Goal: Task Accomplishment & Management: Complete application form

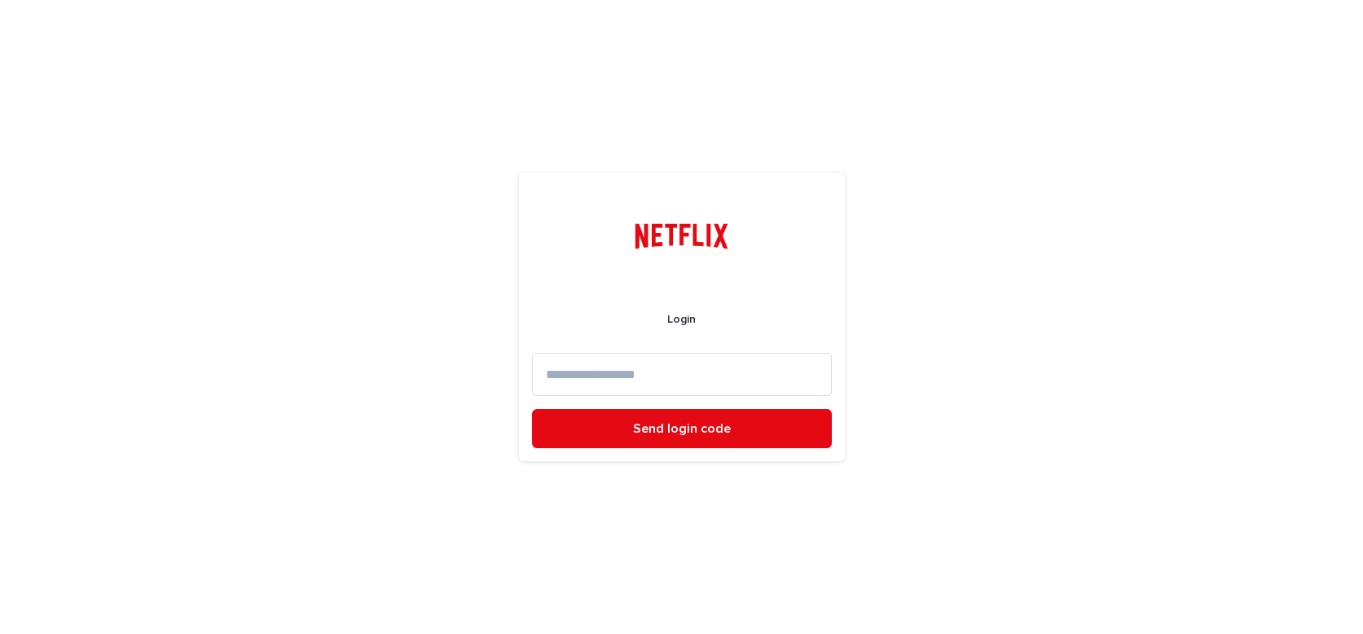
click at [559, 377] on input at bounding box center [682, 374] width 300 height 43
type input "*"
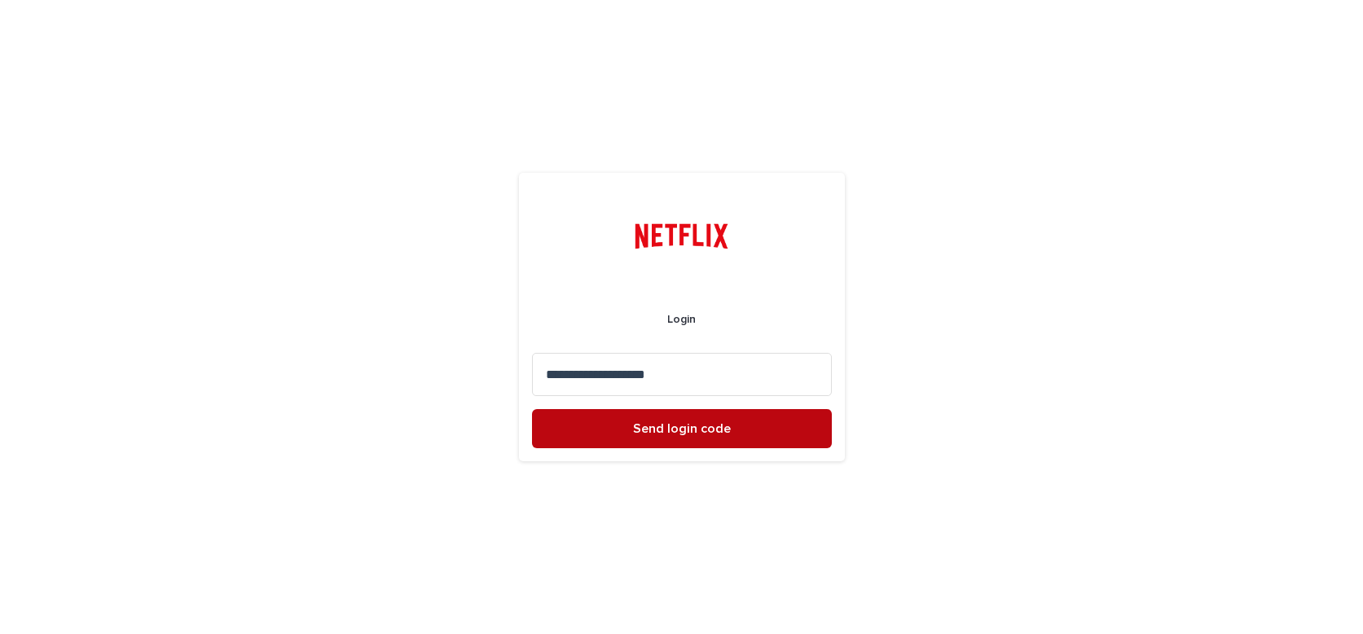
type input "**********"
click at [667, 429] on span "Send login code" at bounding box center [682, 428] width 98 height 13
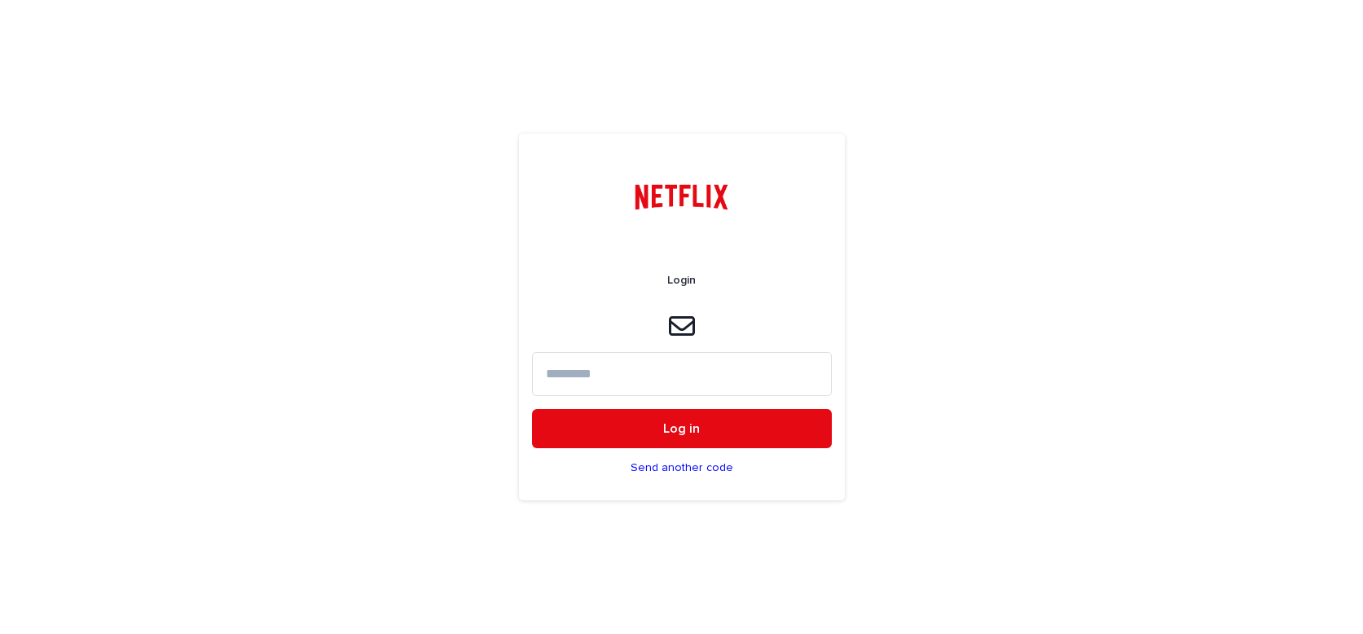
click at [555, 378] on input at bounding box center [682, 373] width 300 height 43
paste input "******"
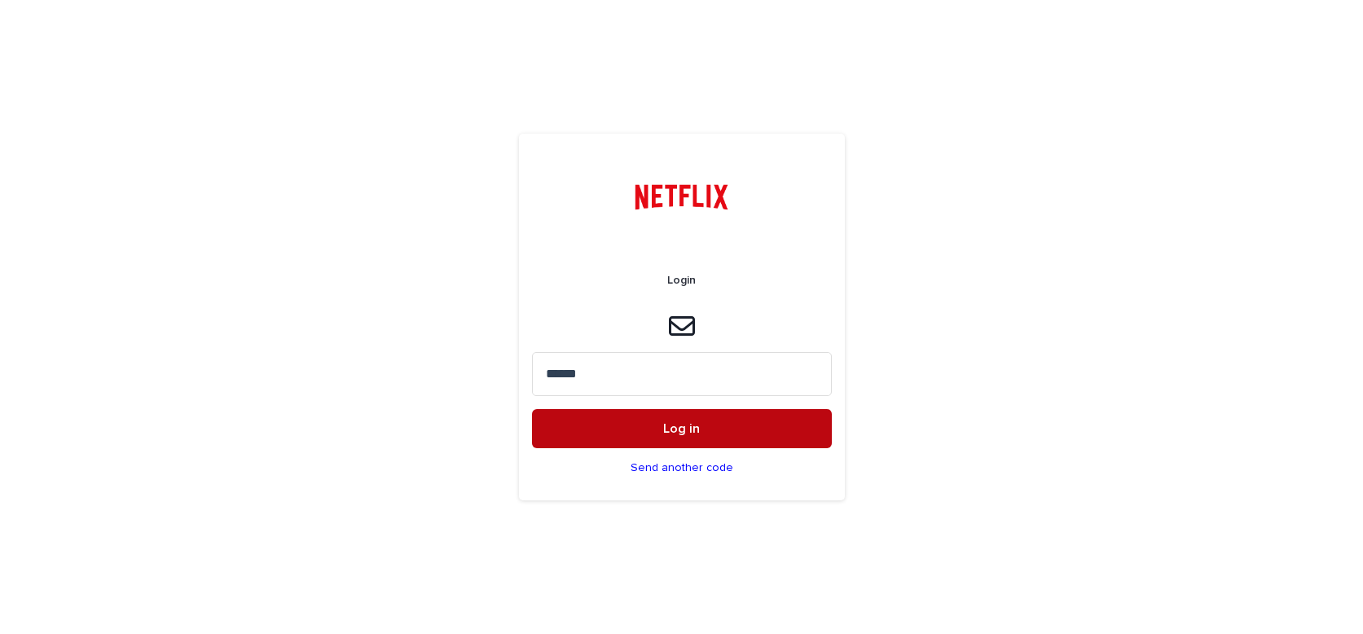
type input "******"
click at [683, 425] on span "Log in" at bounding box center [681, 428] width 37 height 13
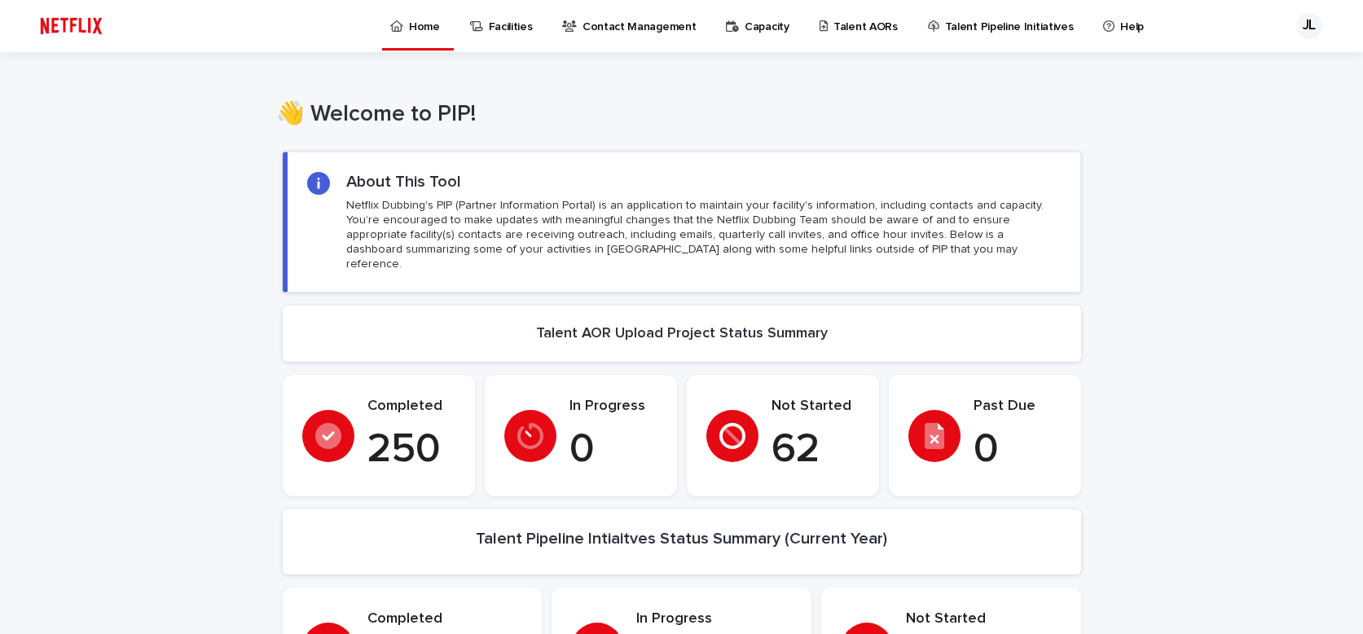
click at [840, 24] on p "Talent AORs" at bounding box center [865, 17] width 64 height 34
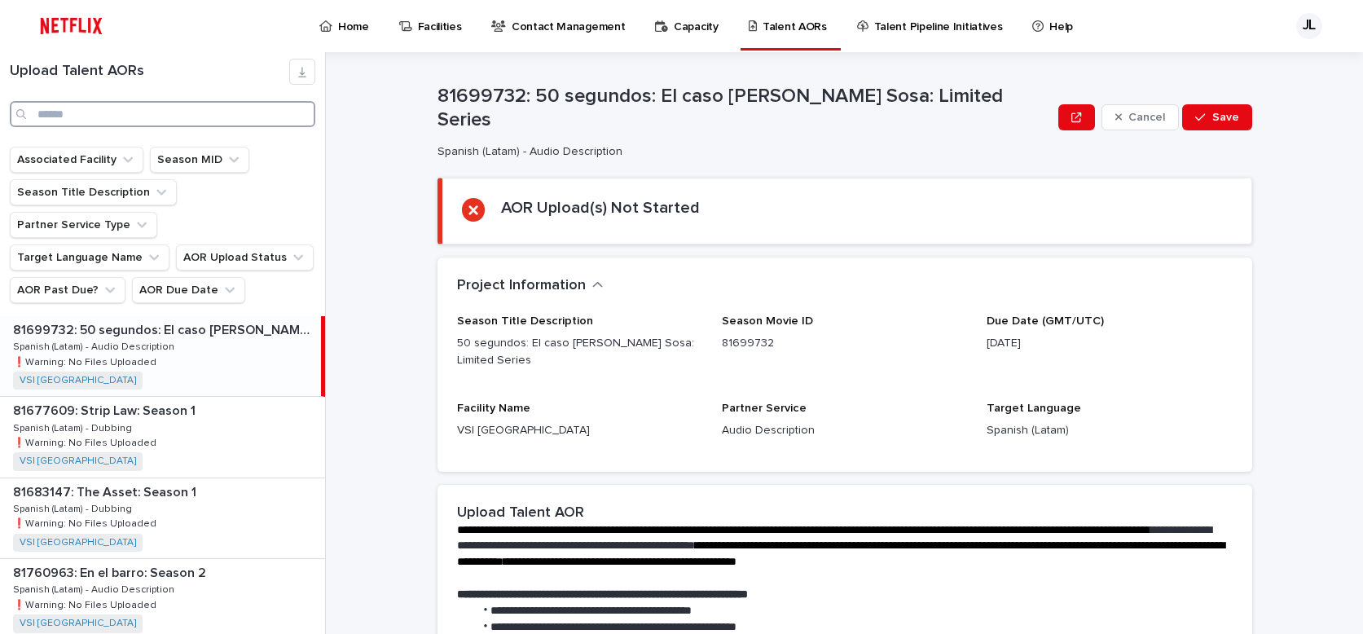
click at [68, 111] on input "Search" at bounding box center [162, 114] width 305 height 26
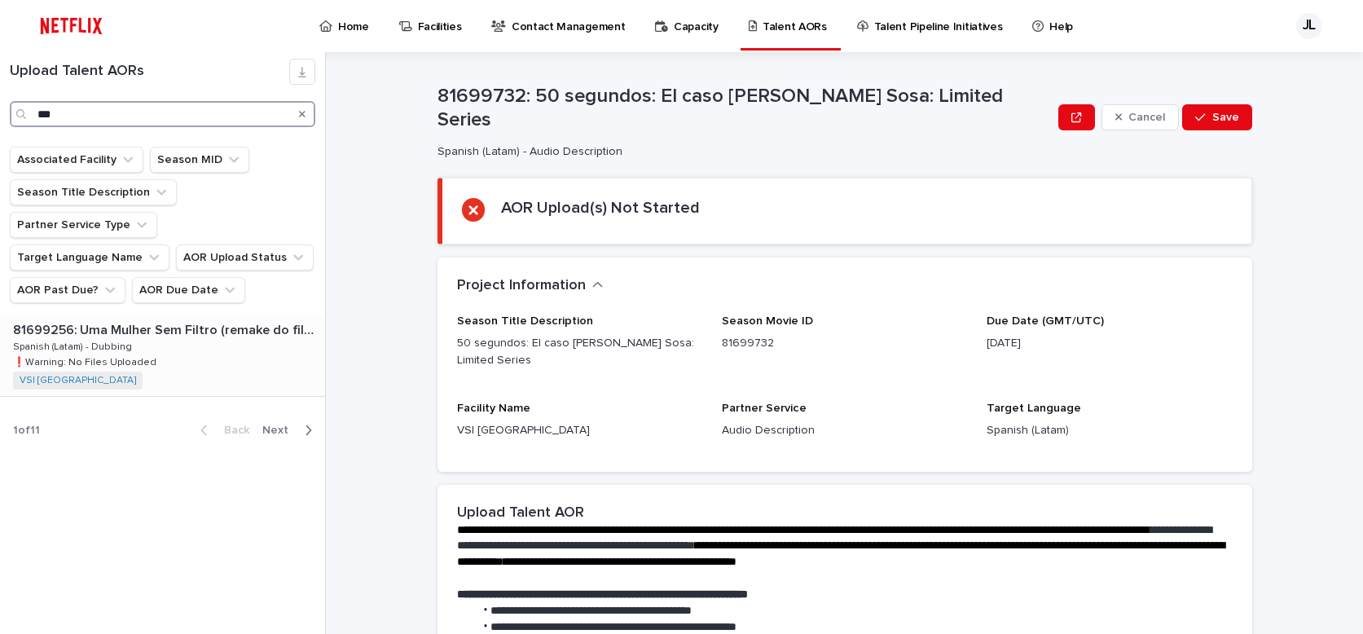
type input "***"
click at [136, 354] on p "❗️Warning: No Files Uploaded" at bounding box center [86, 361] width 147 height 15
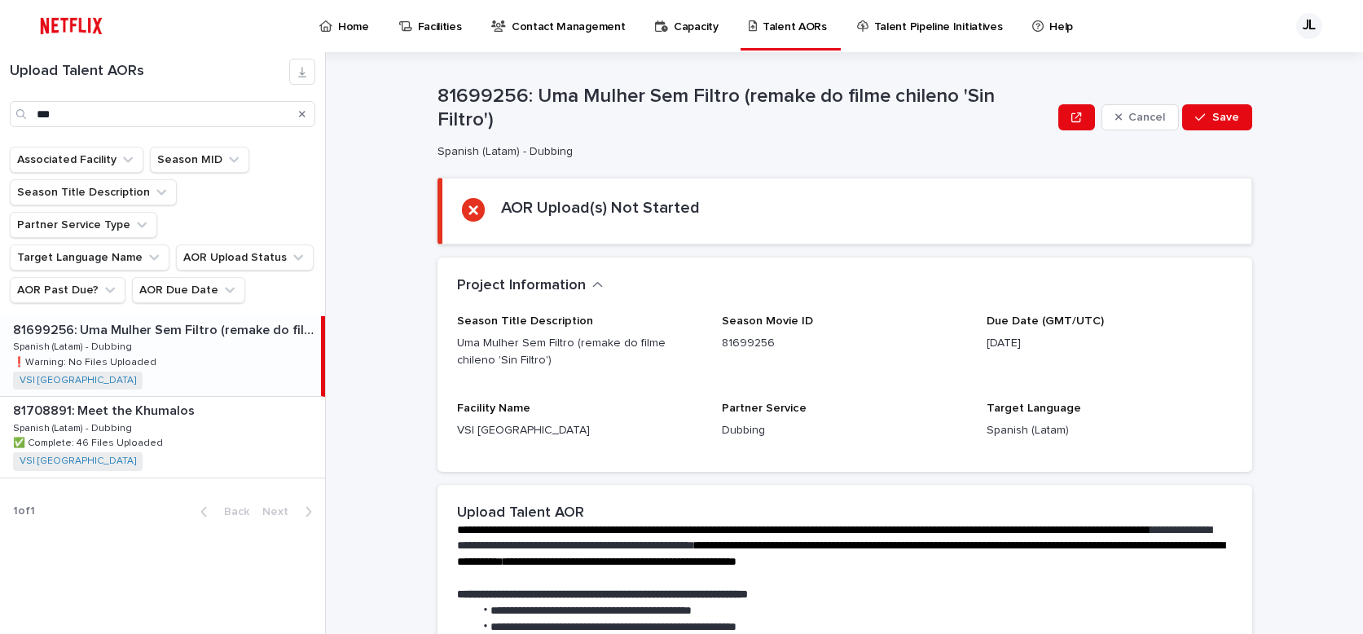
click at [177, 328] on div "81699256: Uma Mulher Sem Filtro (remake do filme chileno 'Sin Filtro') 81699256…" at bounding box center [160, 356] width 321 height 80
click at [175, 318] on div "81699256: Uma Mulher Sem Filtro (remake do filme chileno 'Sin Filtro') 81699256…" at bounding box center [160, 356] width 321 height 80
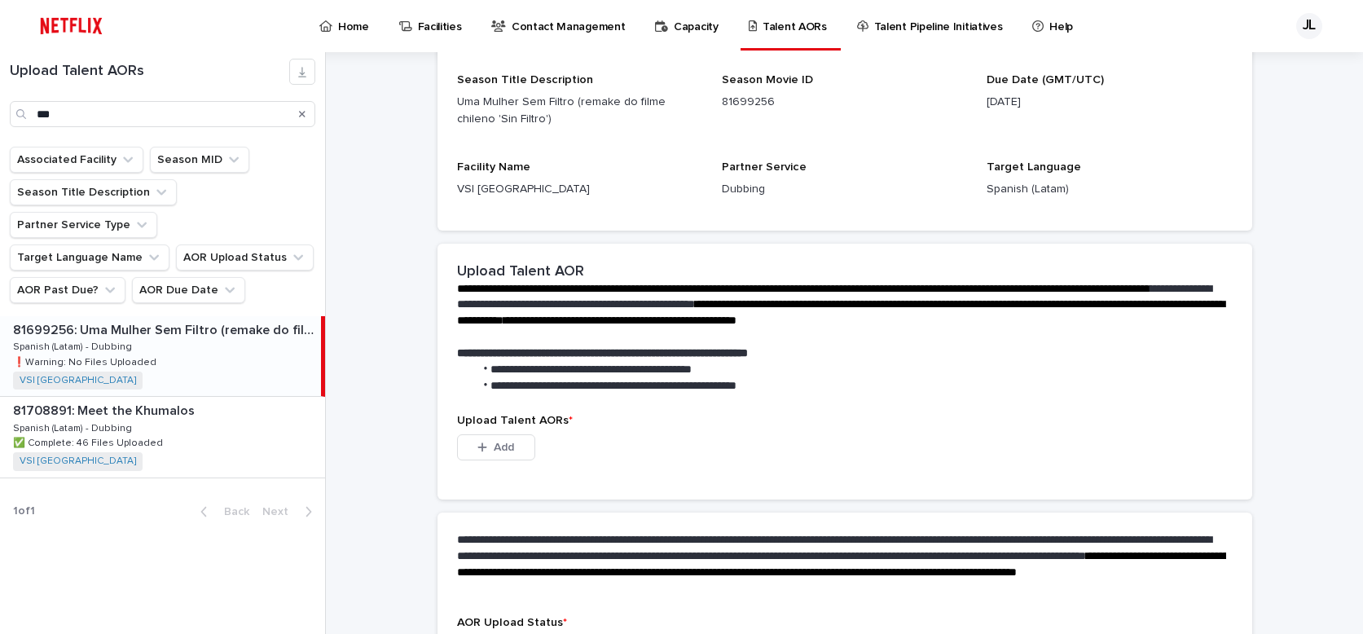
scroll to position [360, 0]
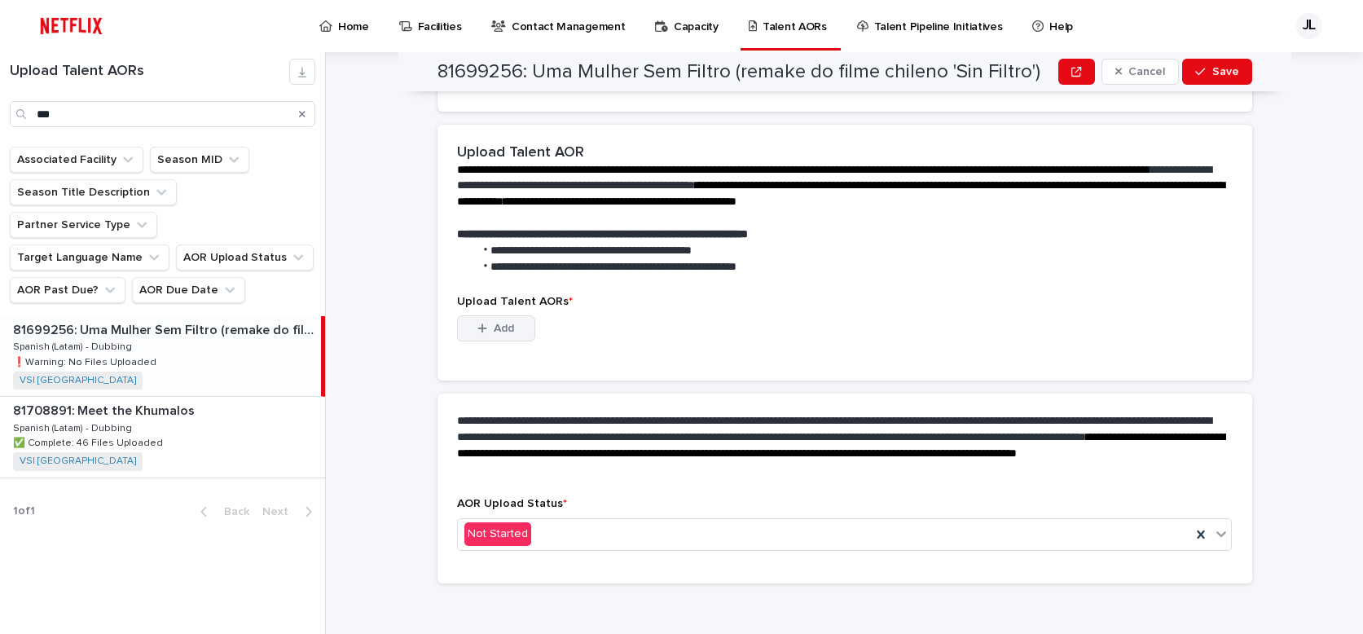
click at [506, 323] on span "Add" at bounding box center [504, 328] width 20 height 11
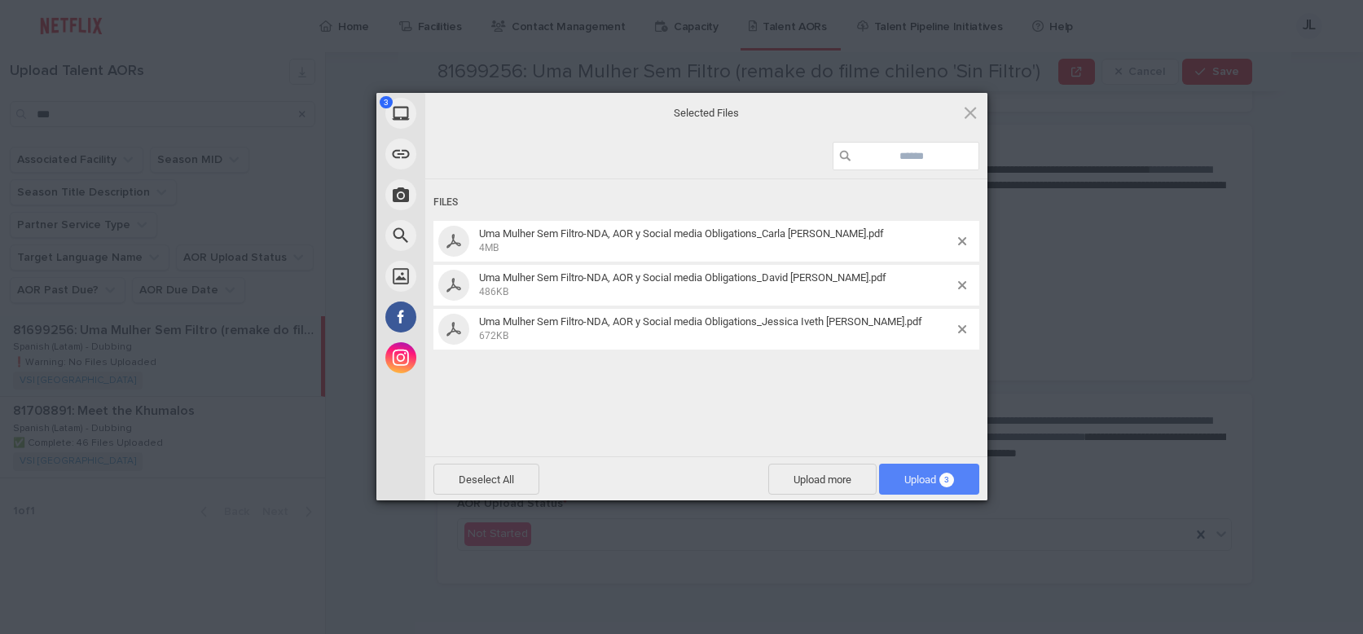
click at [904, 482] on span "Upload 3" at bounding box center [929, 479] width 50 height 12
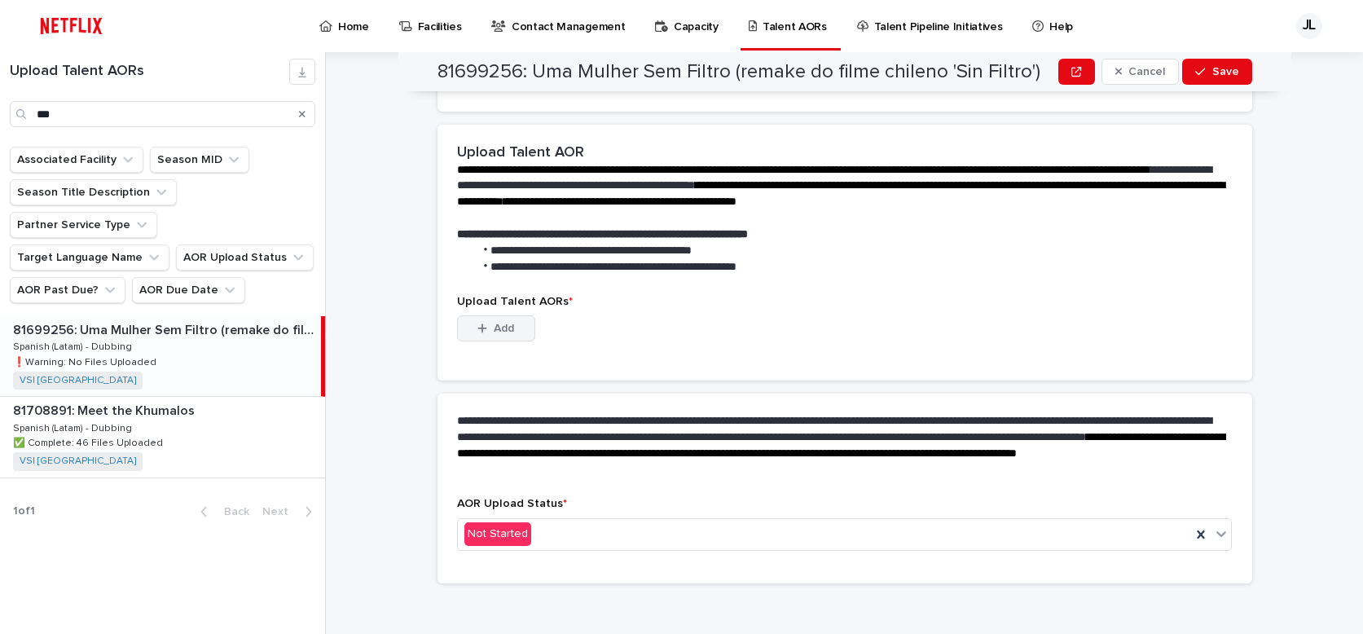
click at [494, 323] on span "Add" at bounding box center [504, 328] width 20 height 11
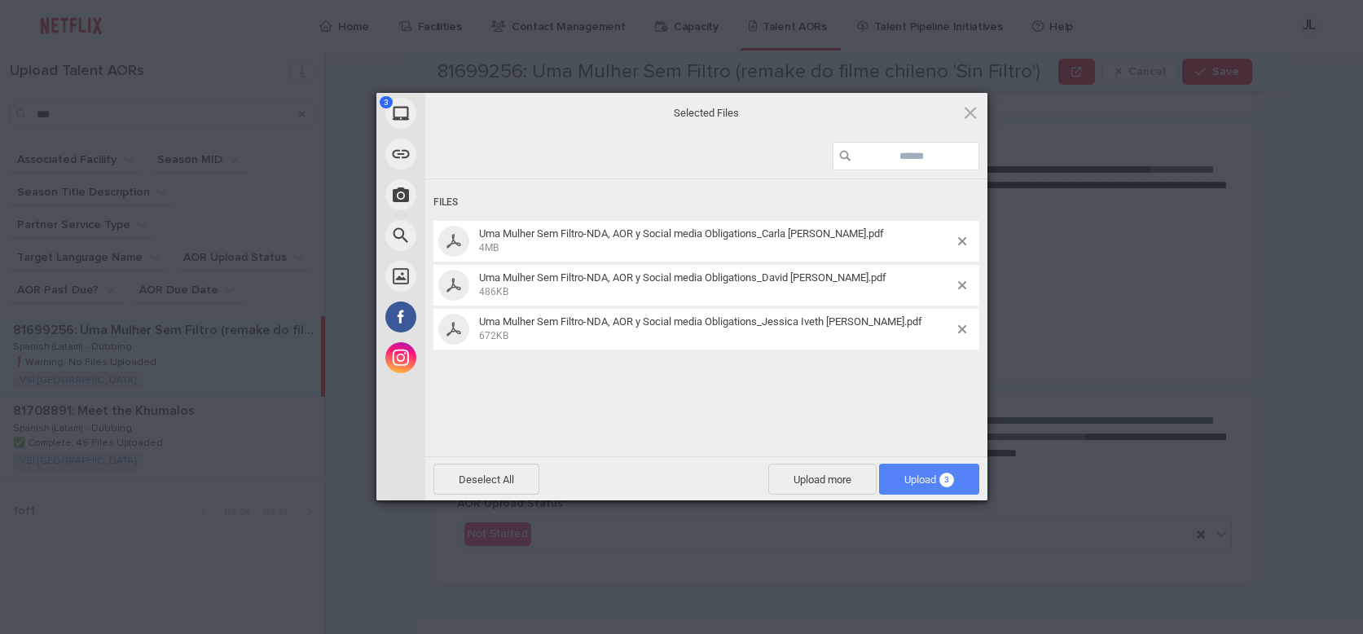
click at [917, 479] on span "Upload 3" at bounding box center [929, 479] width 50 height 12
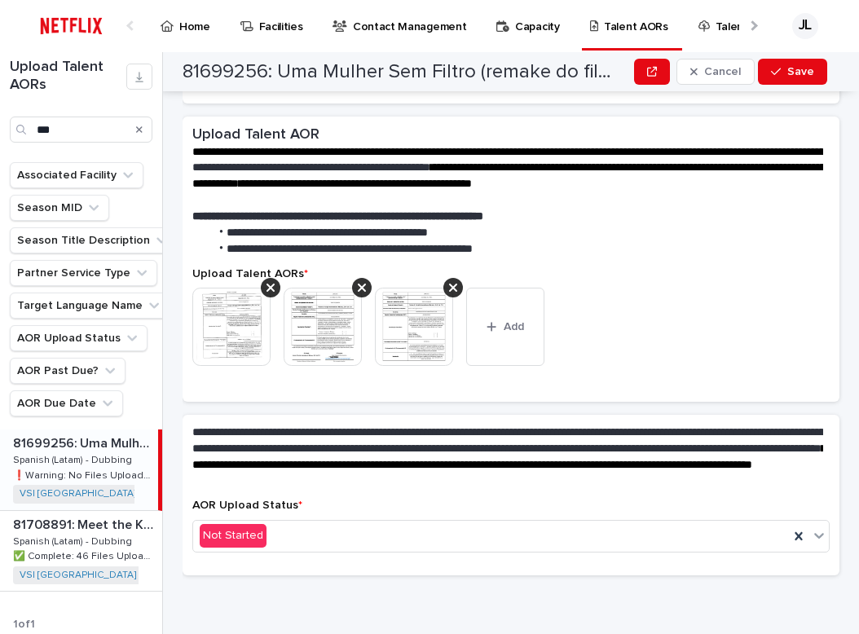
scroll to position [279, 0]
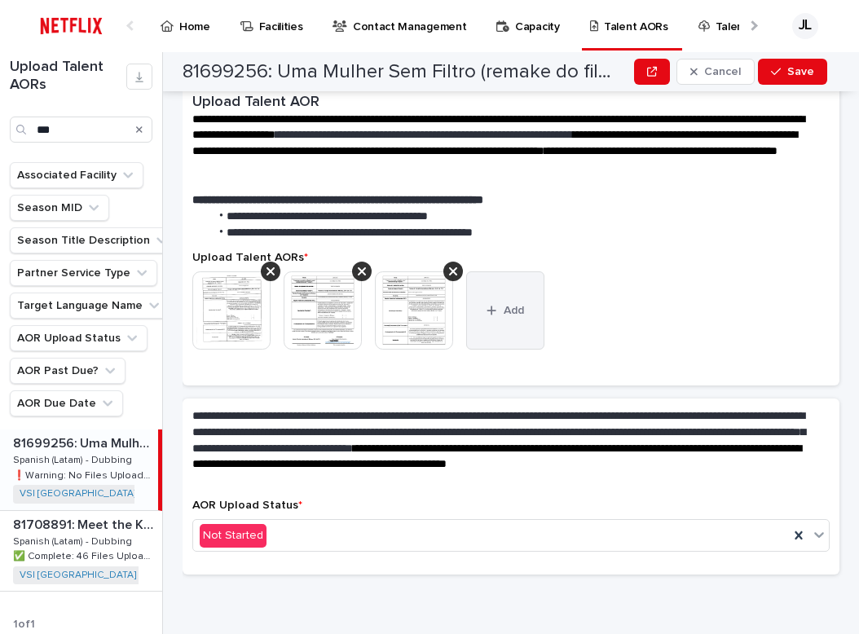
click at [501, 319] on button "Add" at bounding box center [505, 310] width 78 height 78
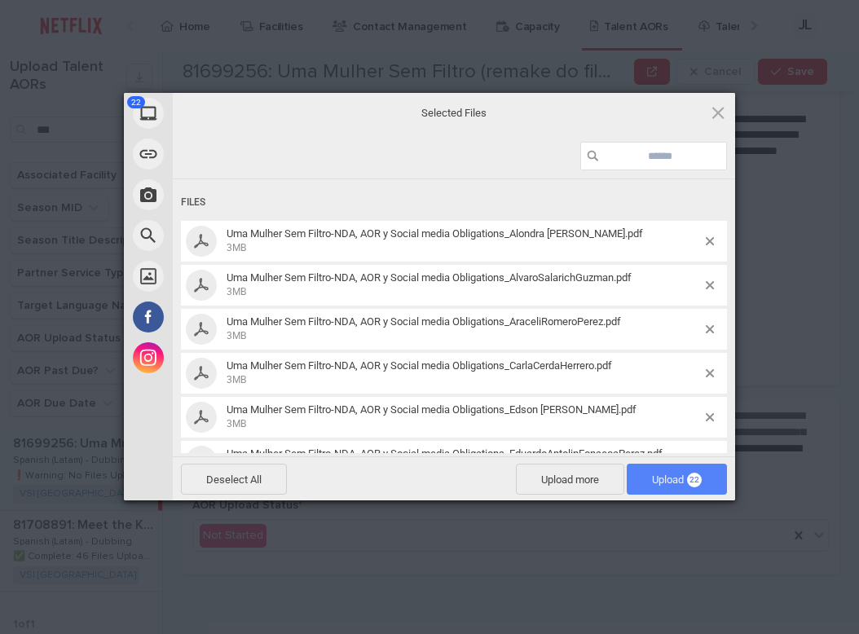
click at [663, 485] on span "Upload 22" at bounding box center [676, 478] width 100 height 31
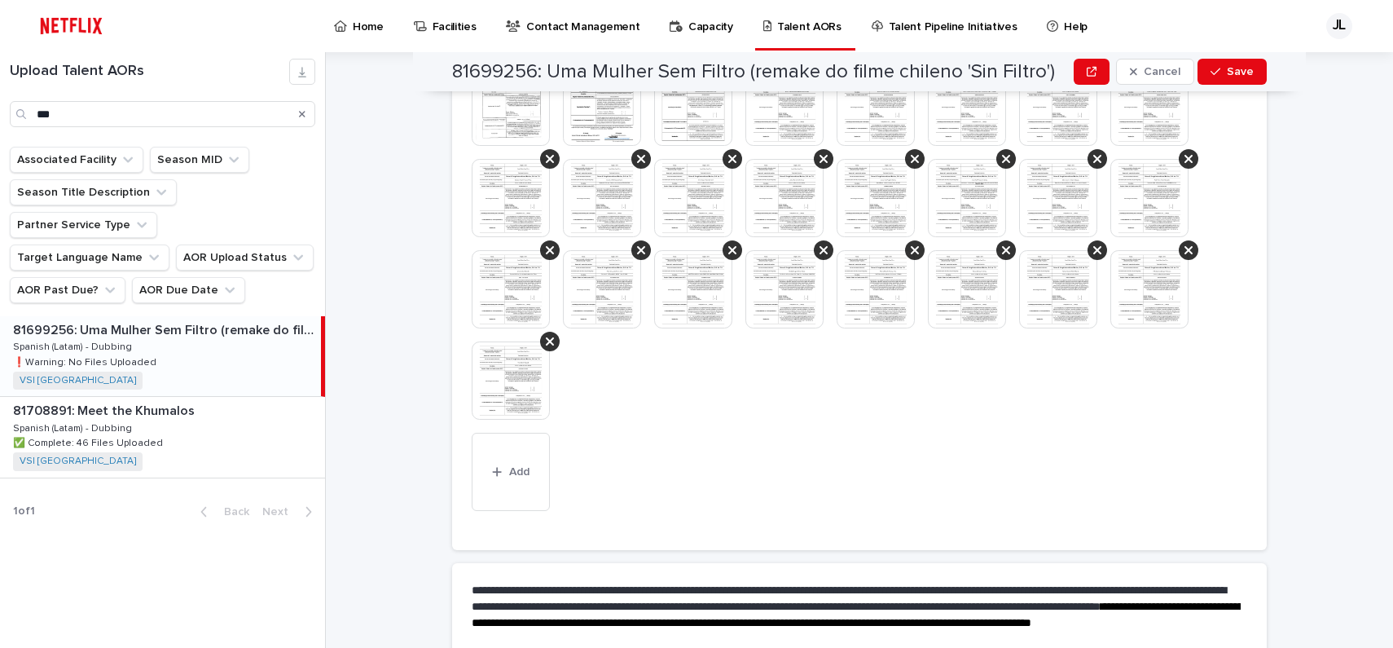
scroll to position [683, 0]
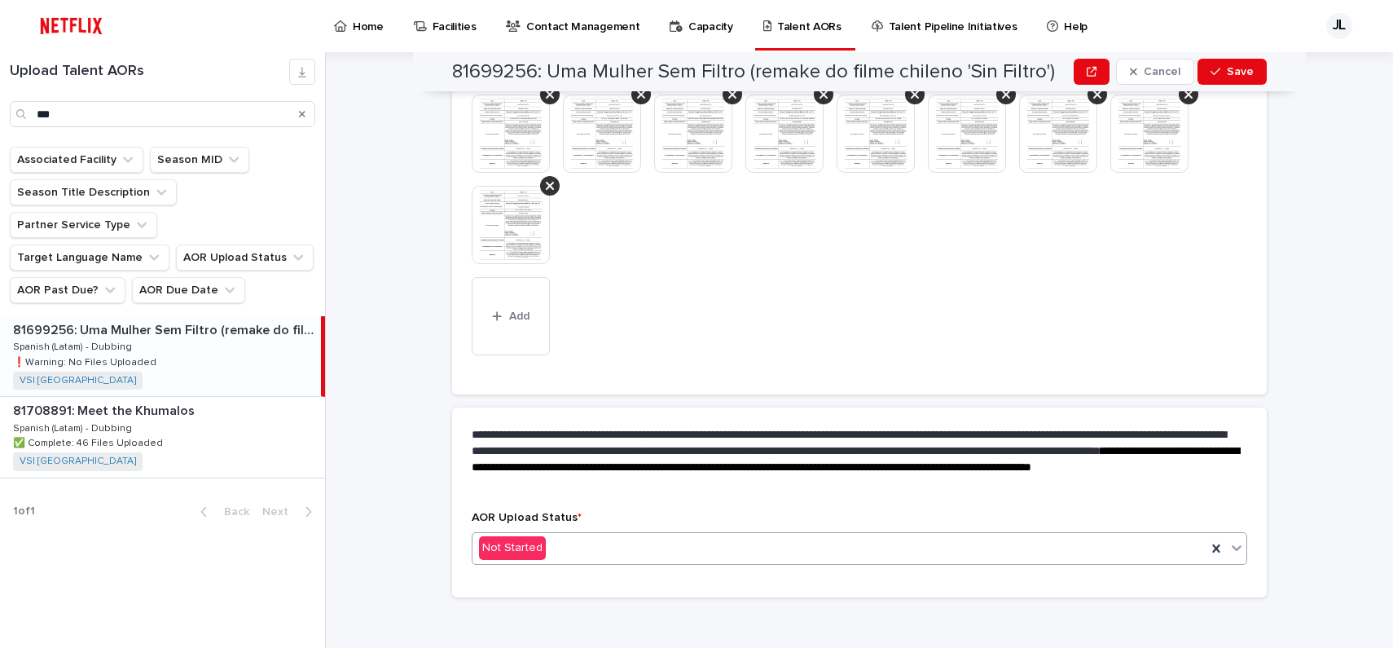
click at [1230, 539] on icon at bounding box center [1236, 547] width 16 height 16
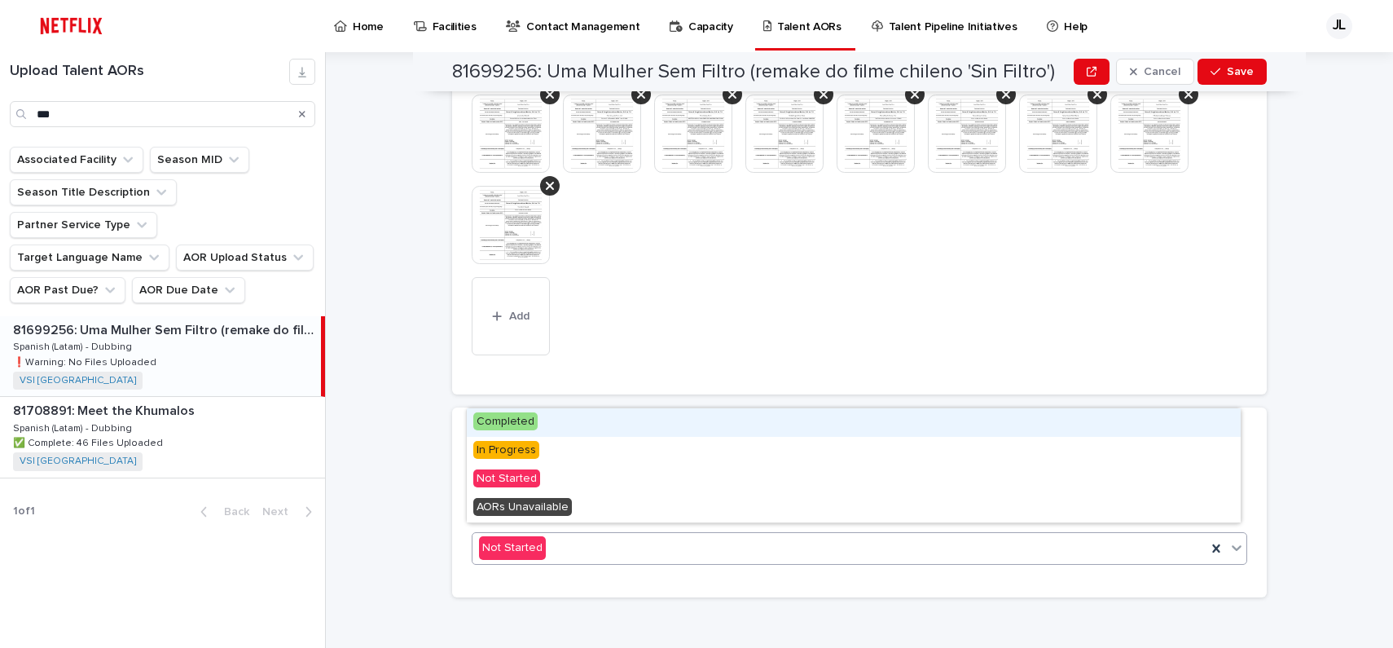
click at [683, 426] on div "Completed" at bounding box center [854, 422] width 774 height 29
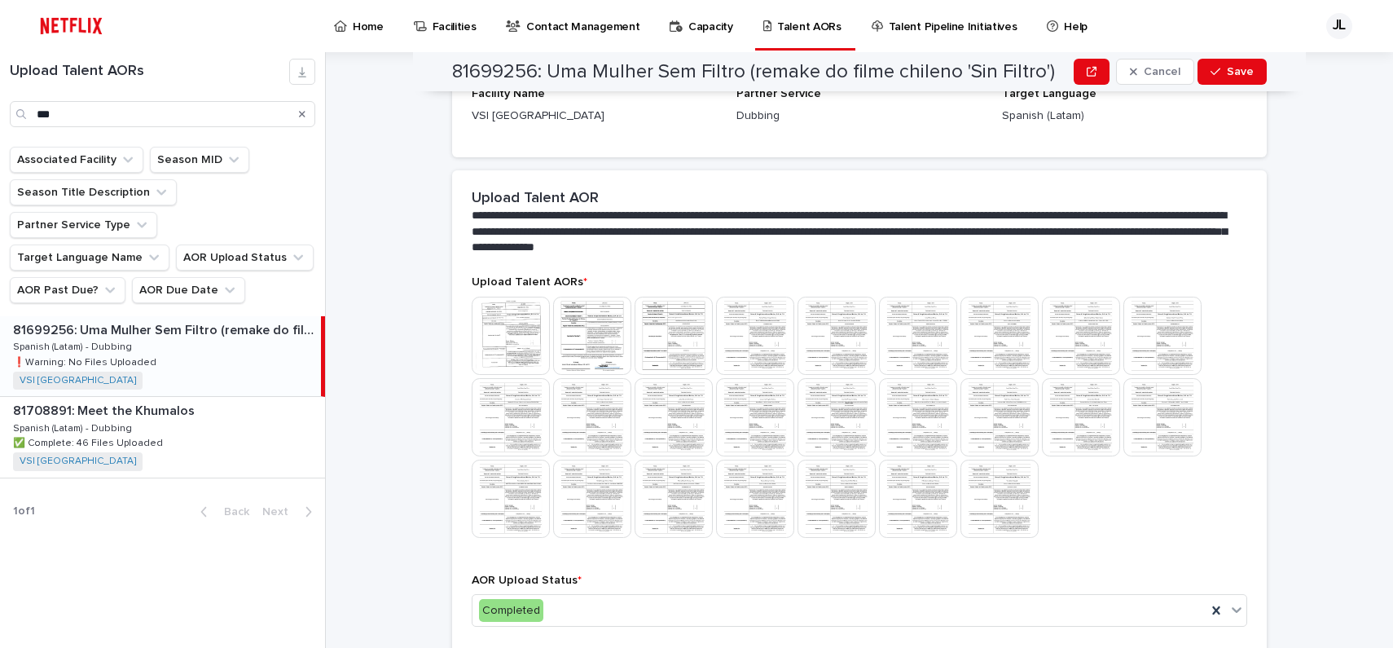
scroll to position [0, 0]
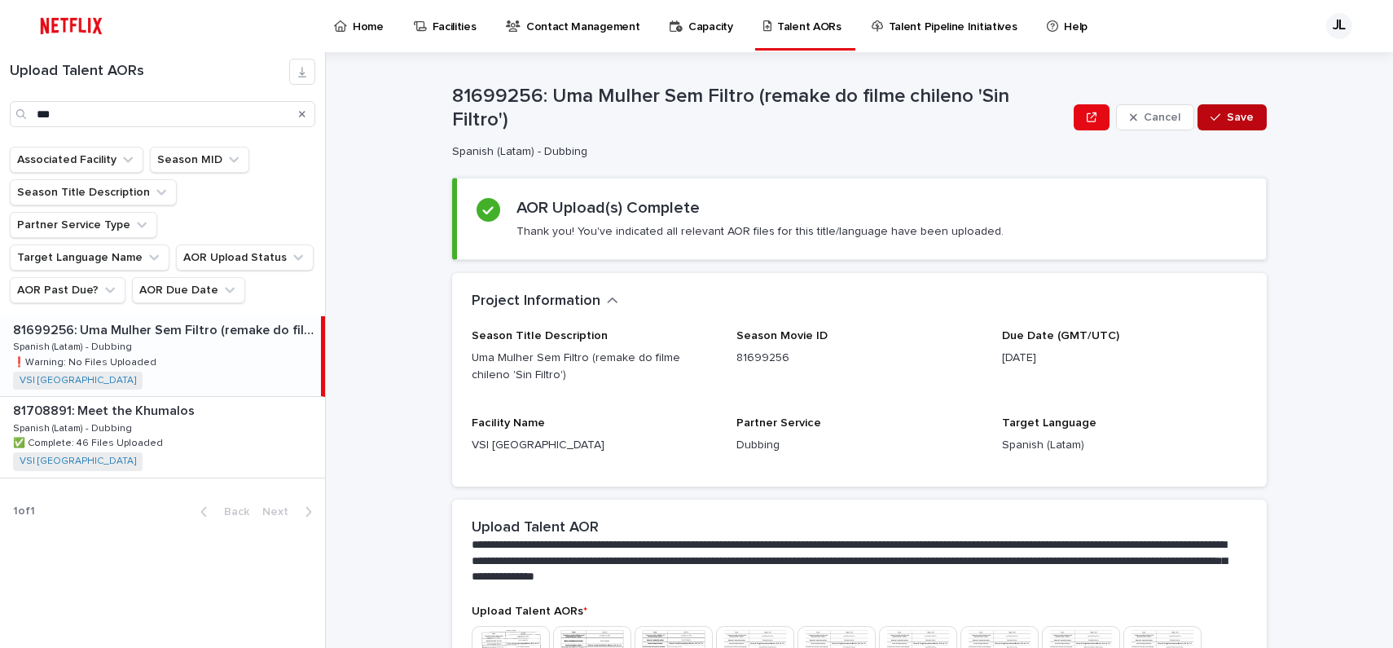
click at [1243, 116] on span "Save" at bounding box center [1240, 117] width 27 height 11
